Goal: Information Seeking & Learning: Learn about a topic

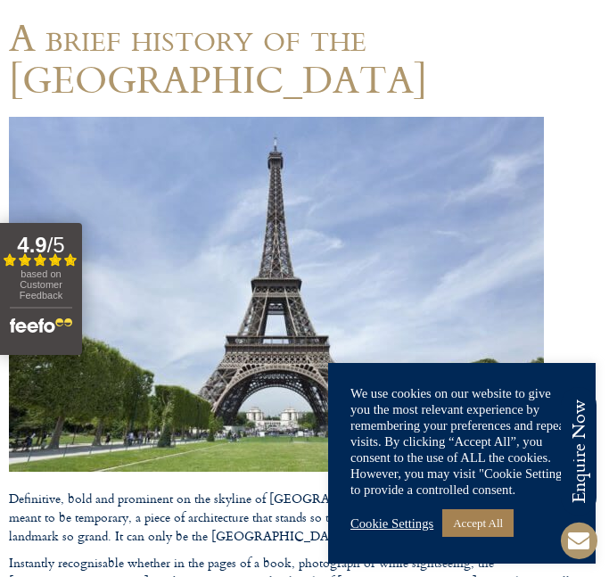
scroll to position [394, 0]
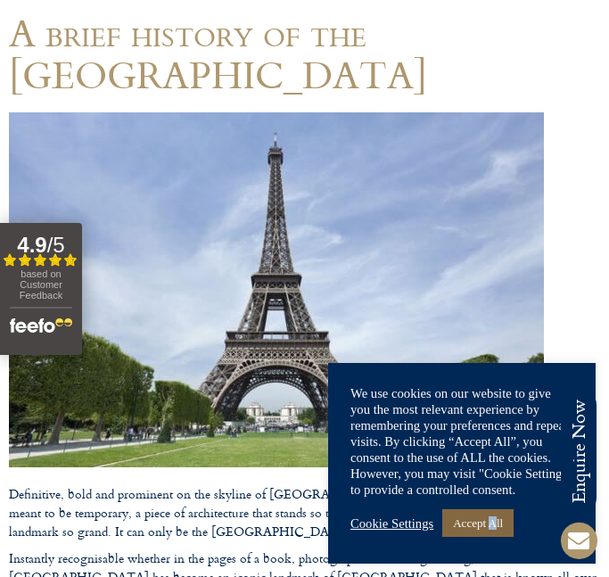
click at [501, 518] on link "Accept All" at bounding box center [477, 523] width 71 height 28
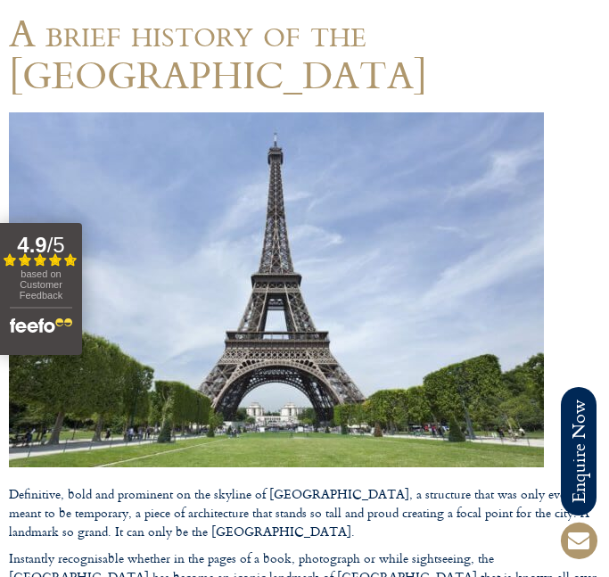
drag, startPoint x: 311, startPoint y: 276, endPoint x: 308, endPoint y: 286, distance: 10.2
